Goal: Find specific page/section: Find specific page/section

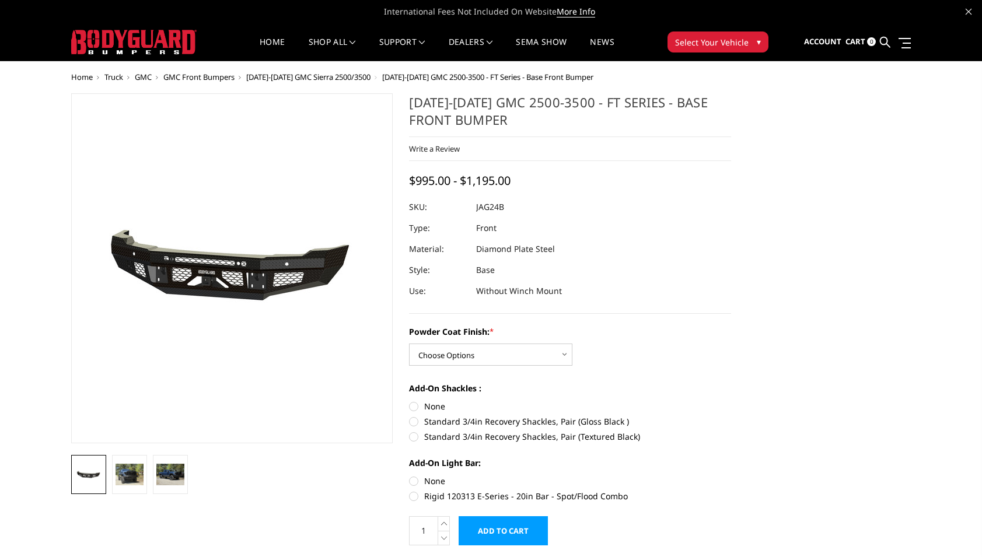
click at [208, 78] on span "GMC Front Bumpers" at bounding box center [198, 77] width 71 height 11
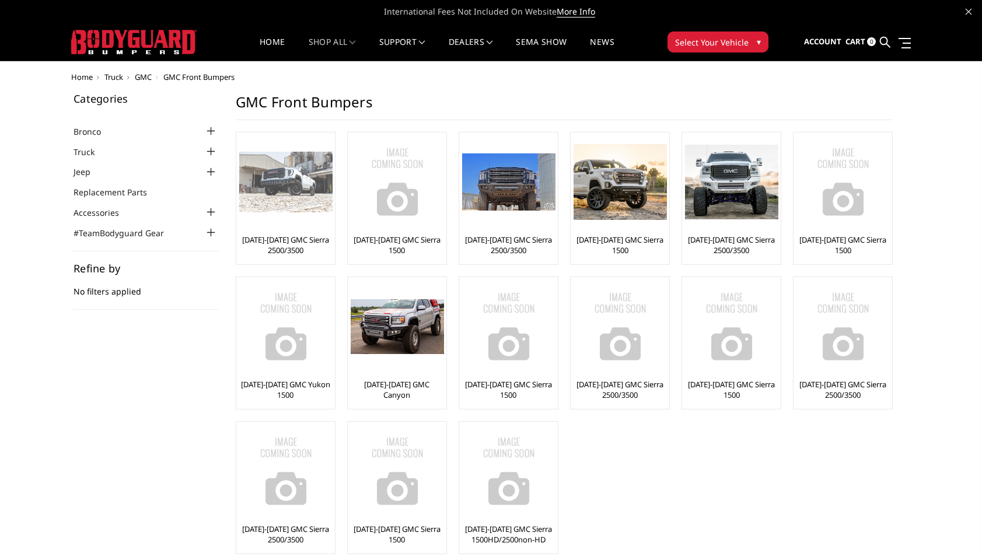
click at [287, 196] on img at bounding box center [285, 182] width 93 height 61
